Goal: Transaction & Acquisition: Purchase product/service

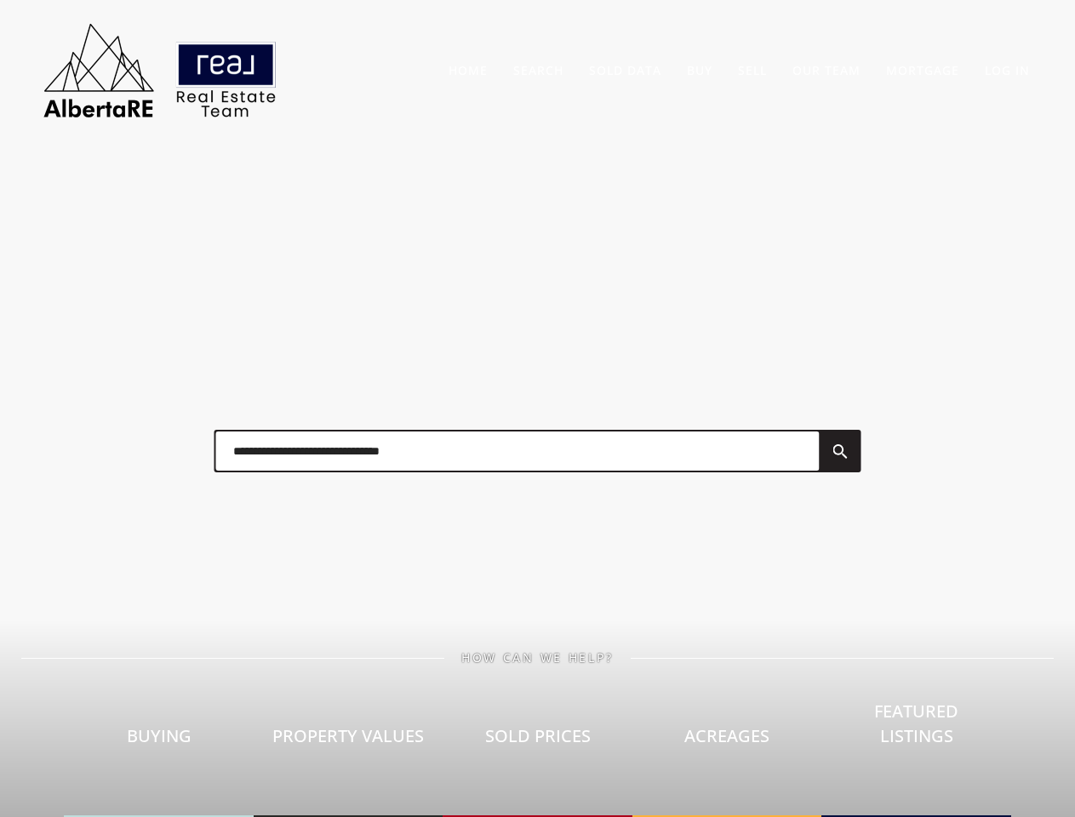
click at [537, 409] on div at bounding box center [537, 451] width 681 height 85
click at [538, 70] on link "Search" at bounding box center [538, 70] width 50 height 16
click at [700, 70] on link "Buy" at bounding box center [700, 70] width 26 height 16
click at [752, 70] on link "Sell" at bounding box center [752, 70] width 29 height 16
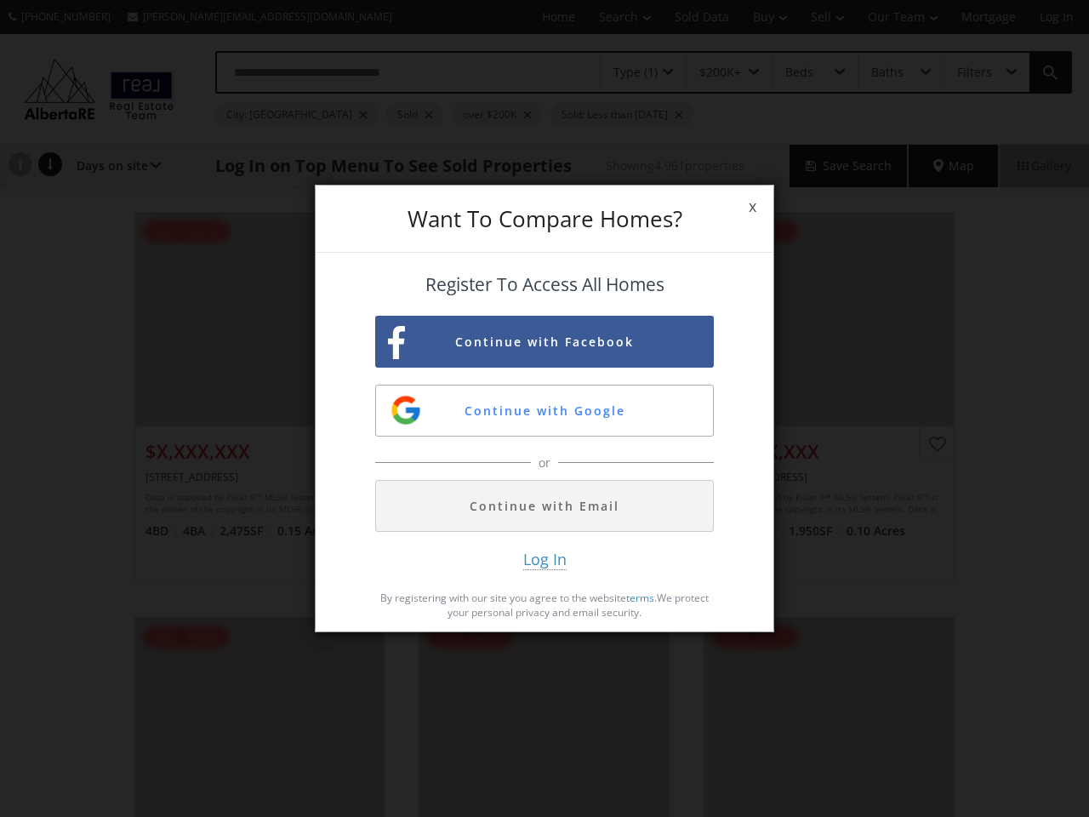
click at [752, 207] on span "x" at bounding box center [753, 207] width 42 height 48
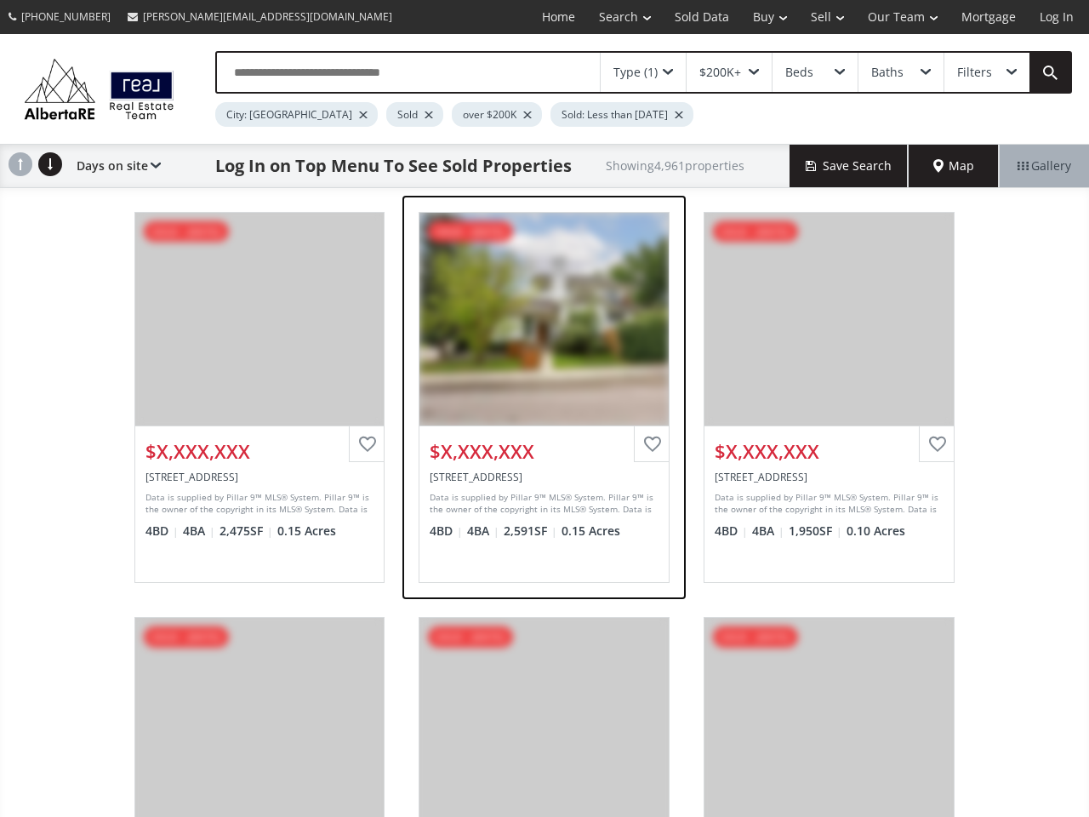
click at [545, 341] on div "View Photos & Details" at bounding box center [544, 319] width 249 height 213
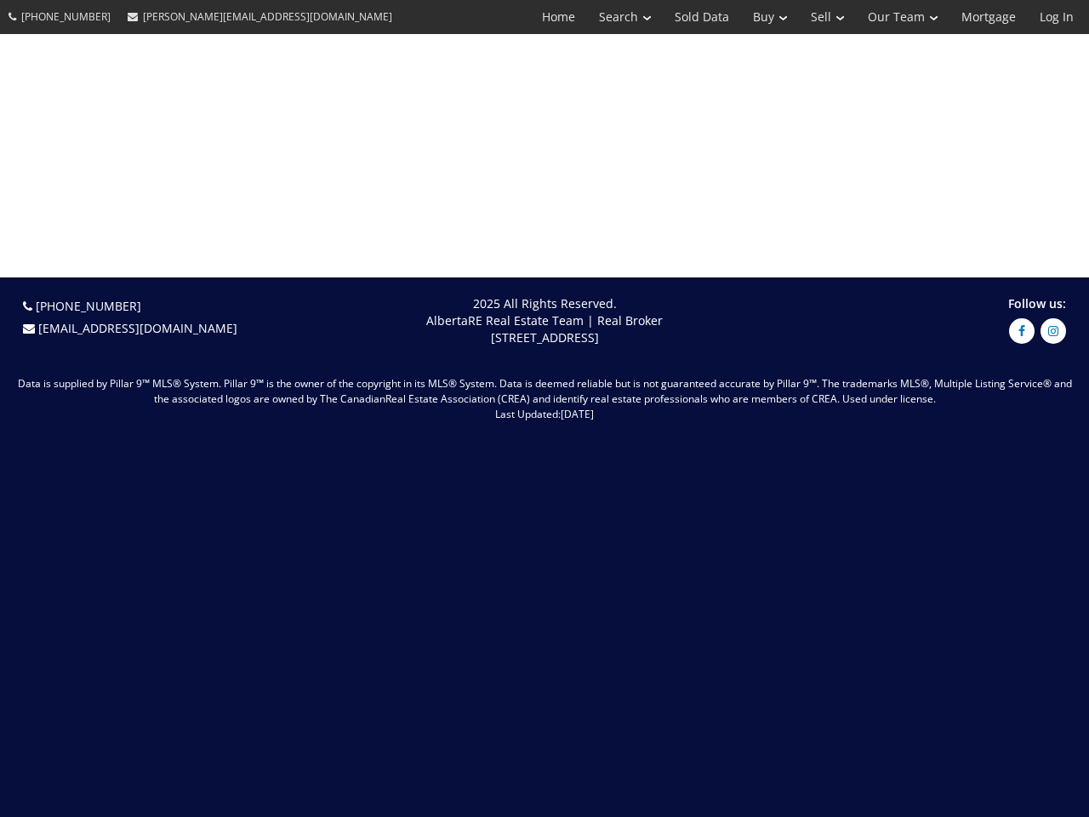
click at [561, 410] on span "[DATE]" at bounding box center [577, 414] width 33 height 14
click at [613, 17] on link "Search" at bounding box center [625, 17] width 76 height 34
click at [762, 17] on link "Buy" at bounding box center [770, 17] width 58 height 34
click at [822, 17] on link "Sell" at bounding box center [827, 17] width 57 height 34
click at [901, 17] on link "Our Team" at bounding box center [903, 17] width 94 height 34
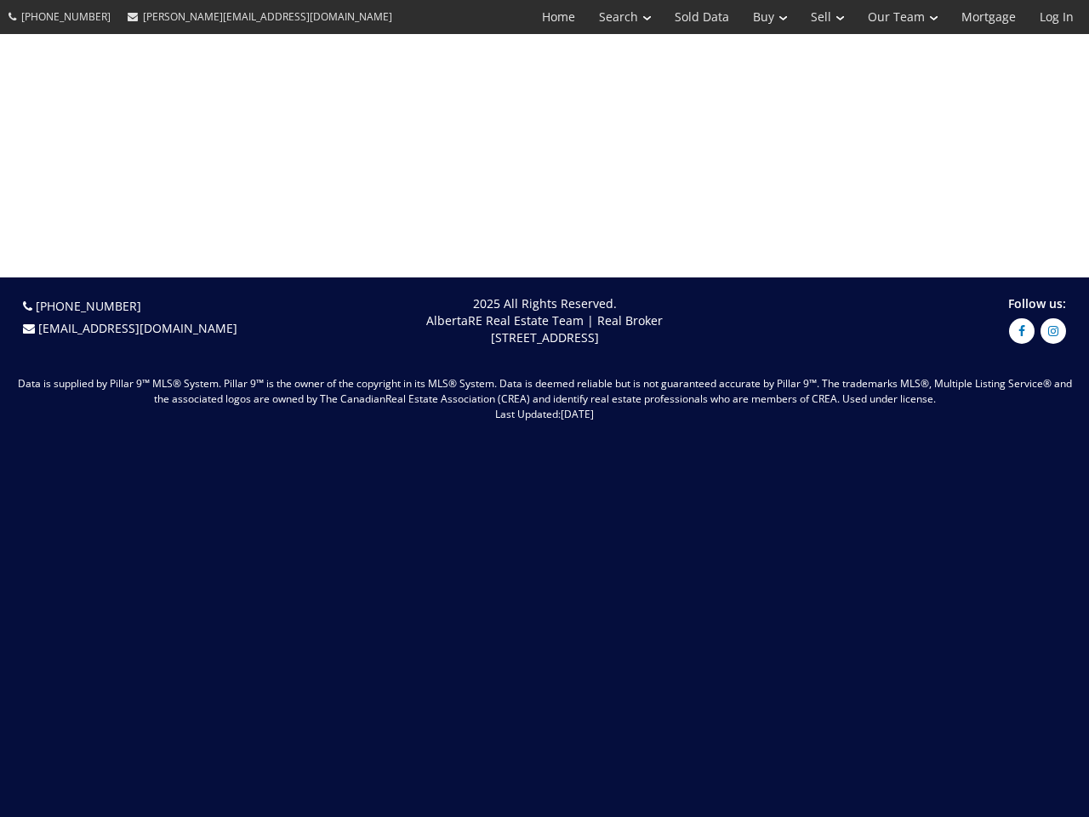
click at [1057, 17] on link "Log In" at bounding box center [1057, 17] width 58 height 34
